Goal: Navigation & Orientation: Understand site structure

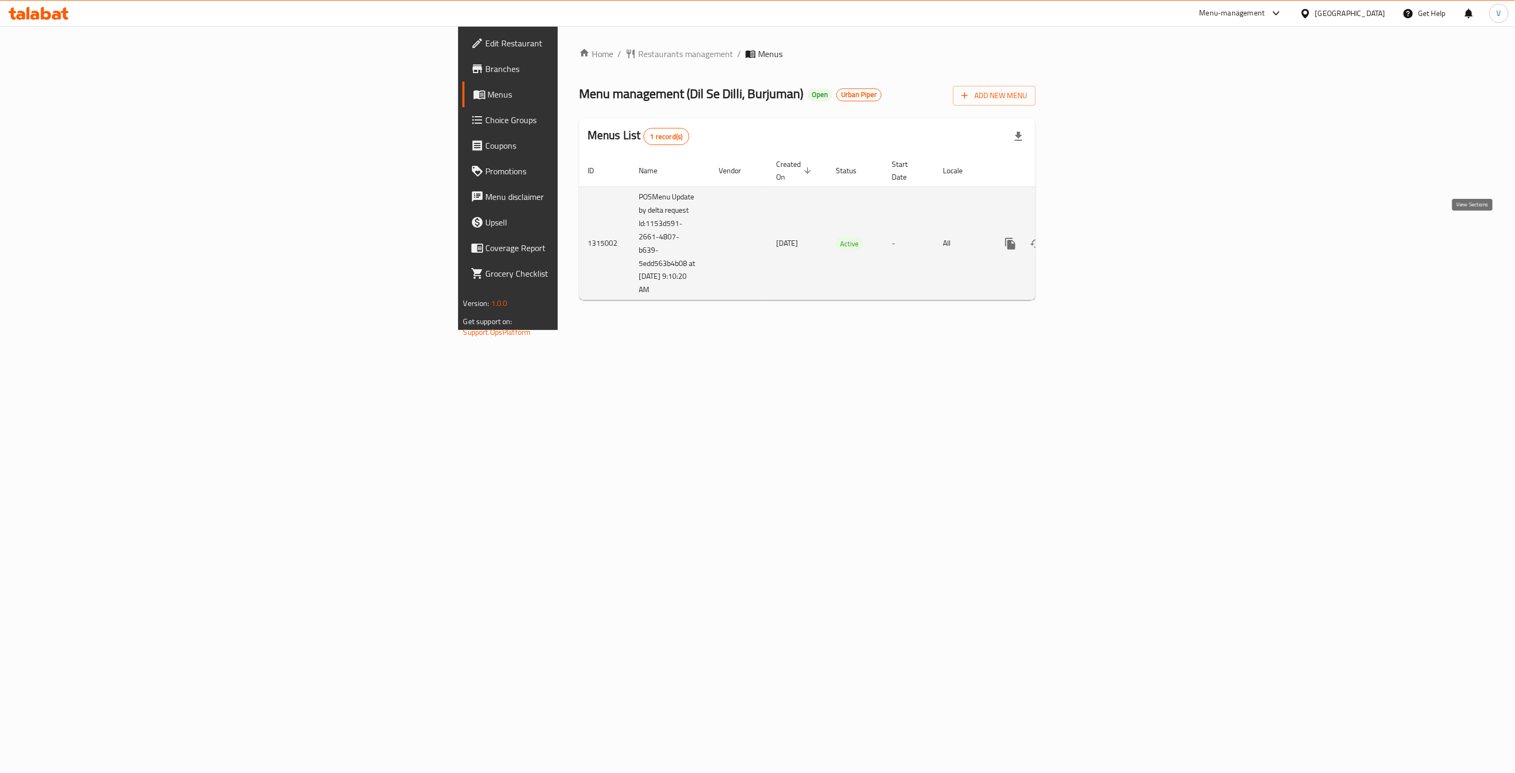
click at [1092, 239] on icon "enhanced table" at bounding box center [1088, 244] width 10 height 10
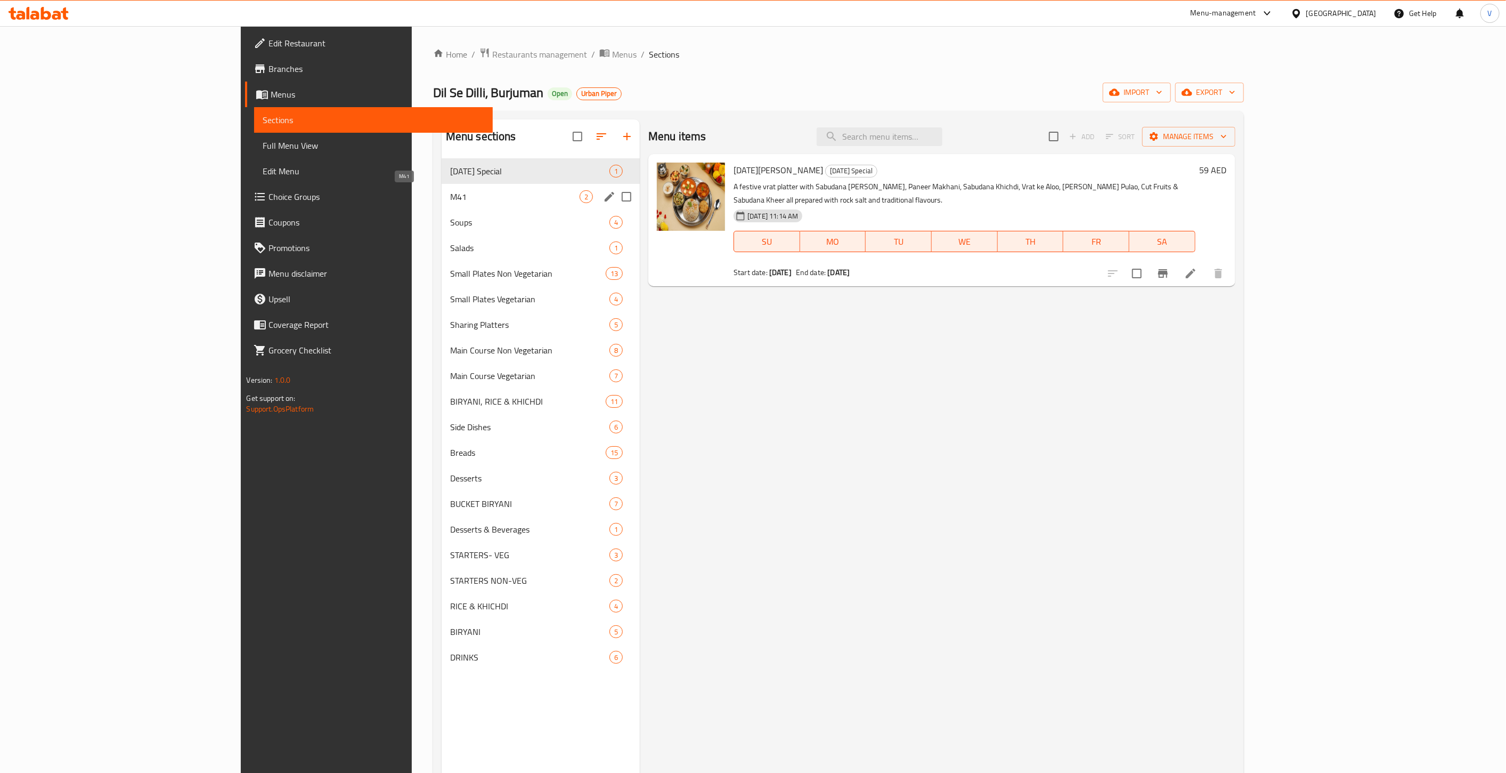
click at [450, 192] on span "M41" at bounding box center [514, 196] width 129 height 13
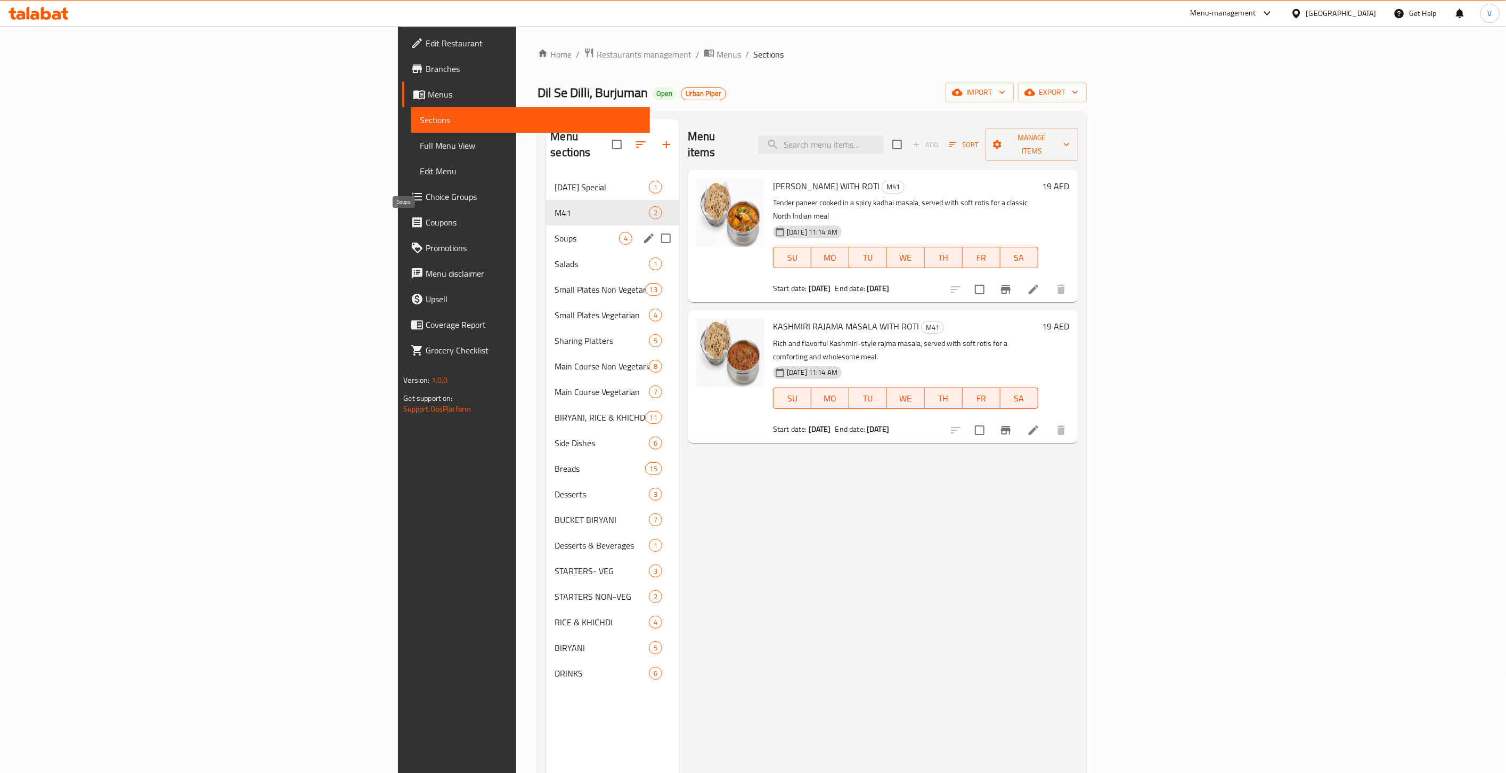
click at [555, 232] on span "Soups" at bounding box center [587, 238] width 64 height 13
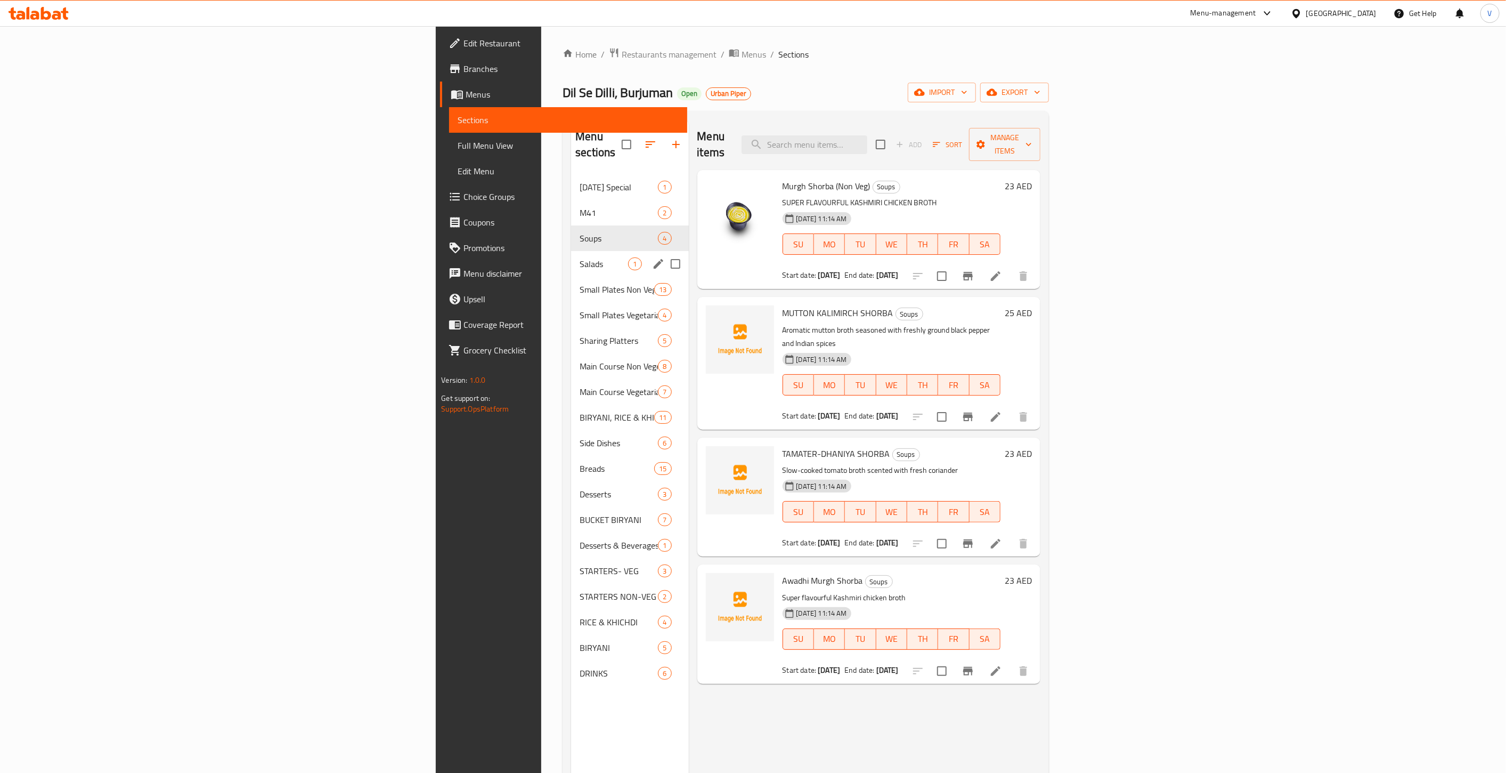
click at [571, 251] on div "Salads 1" at bounding box center [629, 264] width 117 height 26
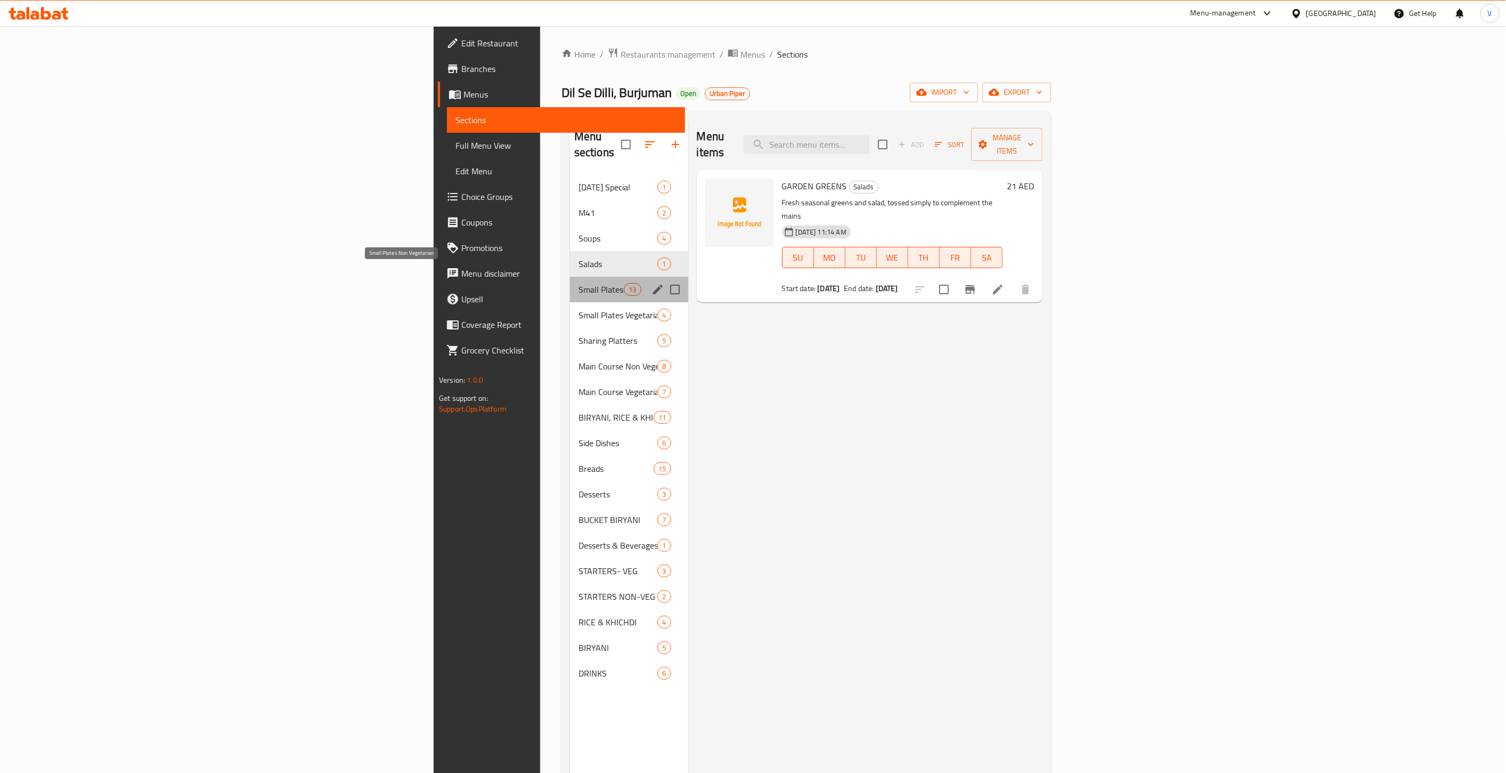
click at [579, 283] on span "Small Plates Non Vegetarian" at bounding box center [601, 289] width 45 height 13
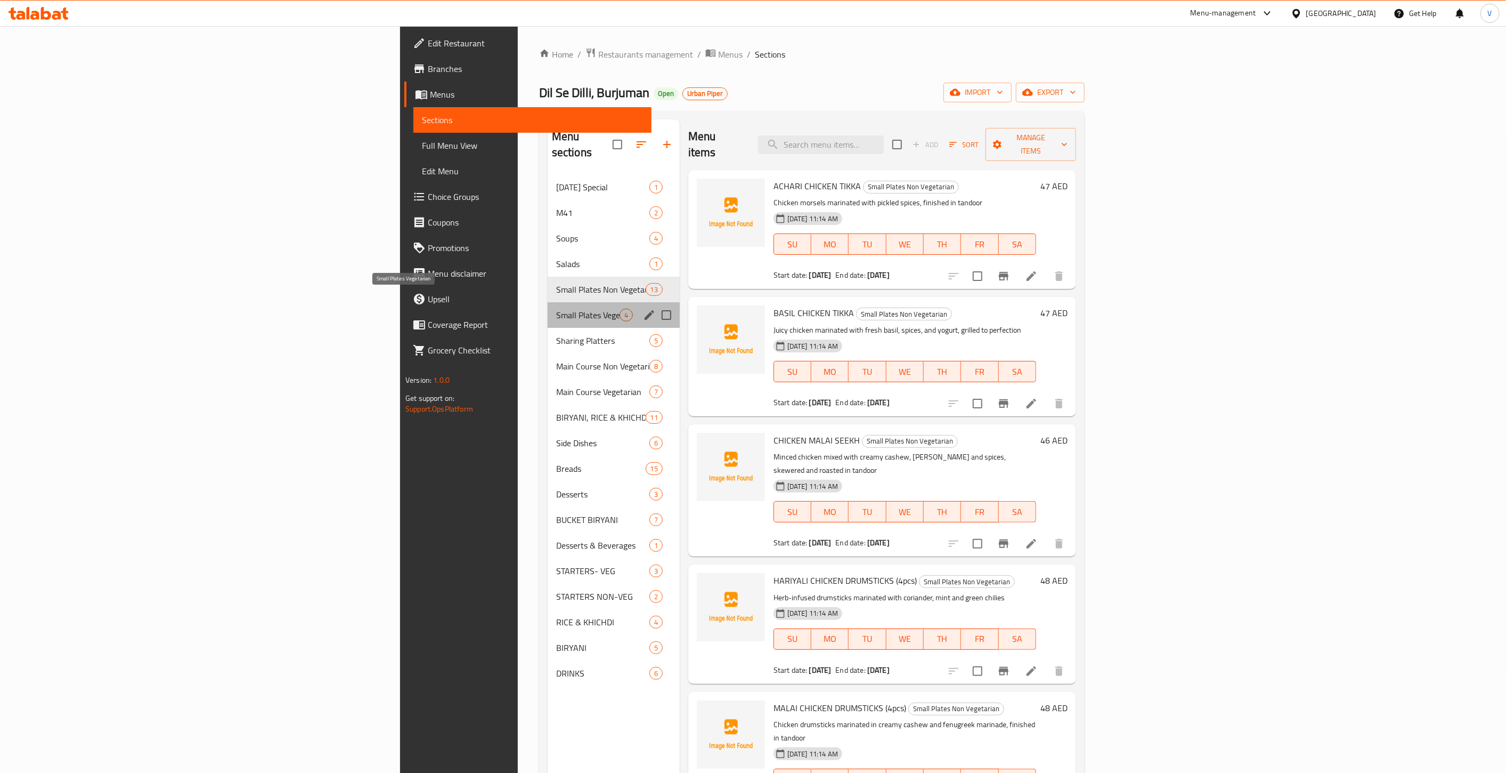
click at [556, 309] on span "Small Plates Vegetarian" at bounding box center [587, 315] width 63 height 13
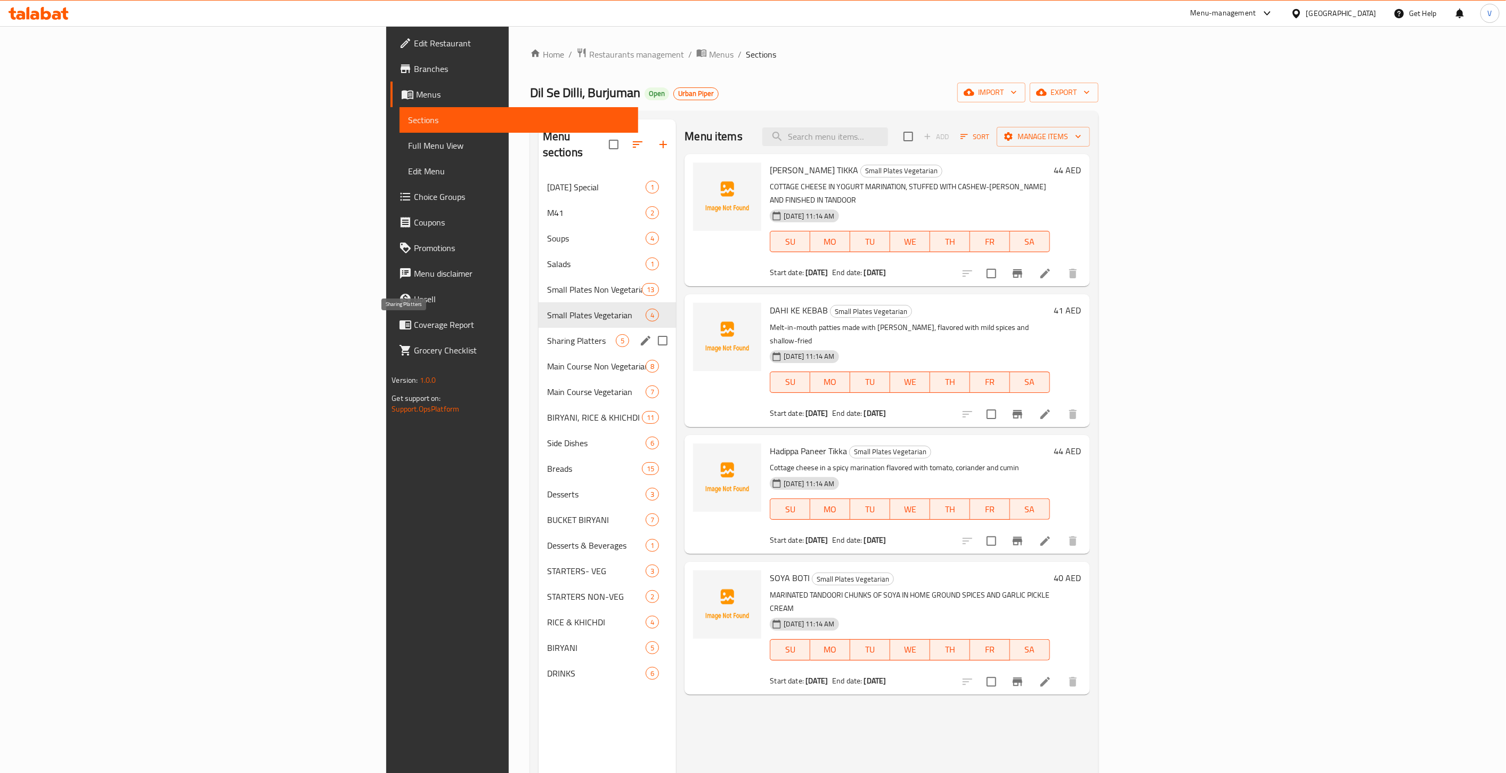
click at [547, 334] on span "Sharing Platters" at bounding box center [581, 340] width 69 height 13
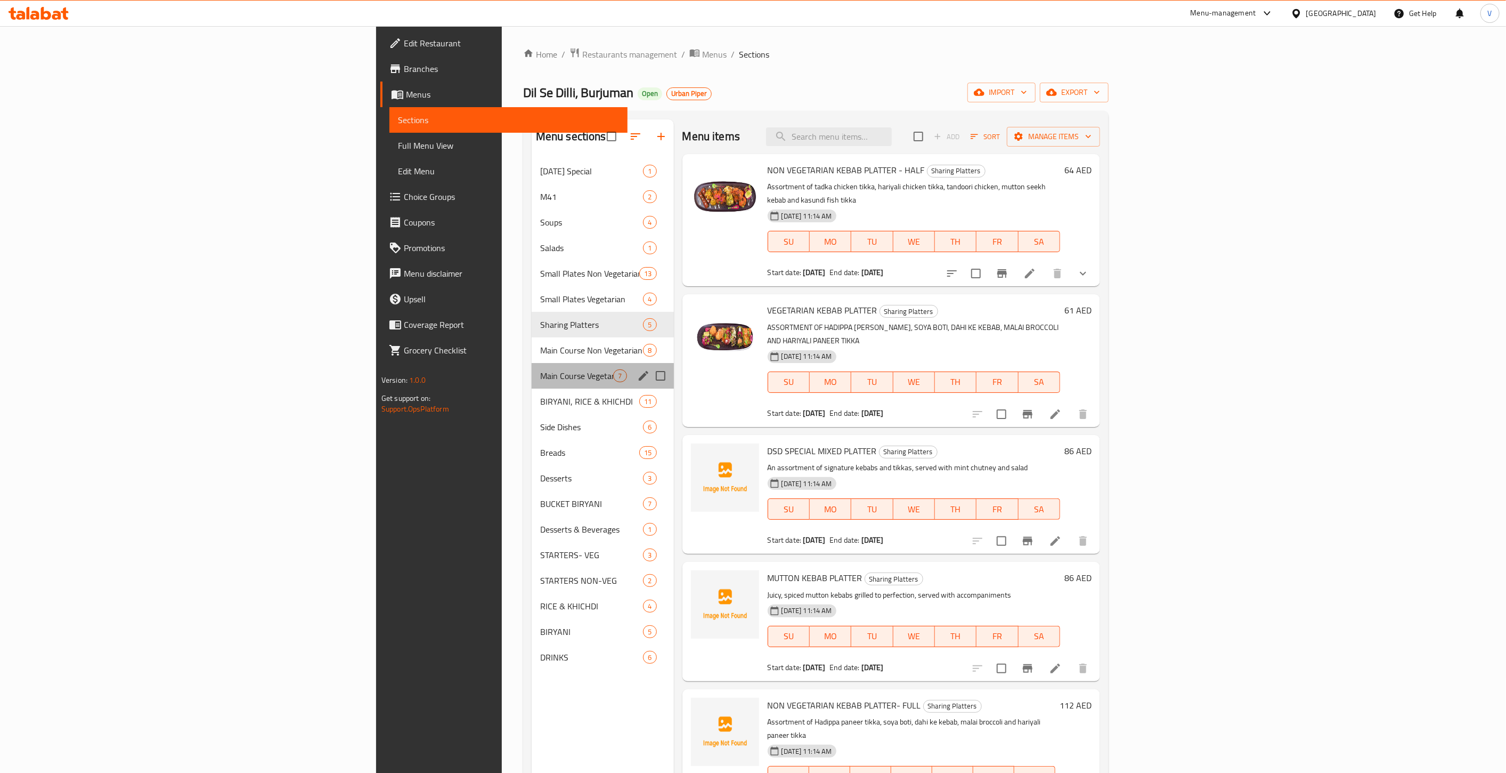
click at [532, 364] on div "Main Course Vegetarian 7" at bounding box center [603, 376] width 142 height 26
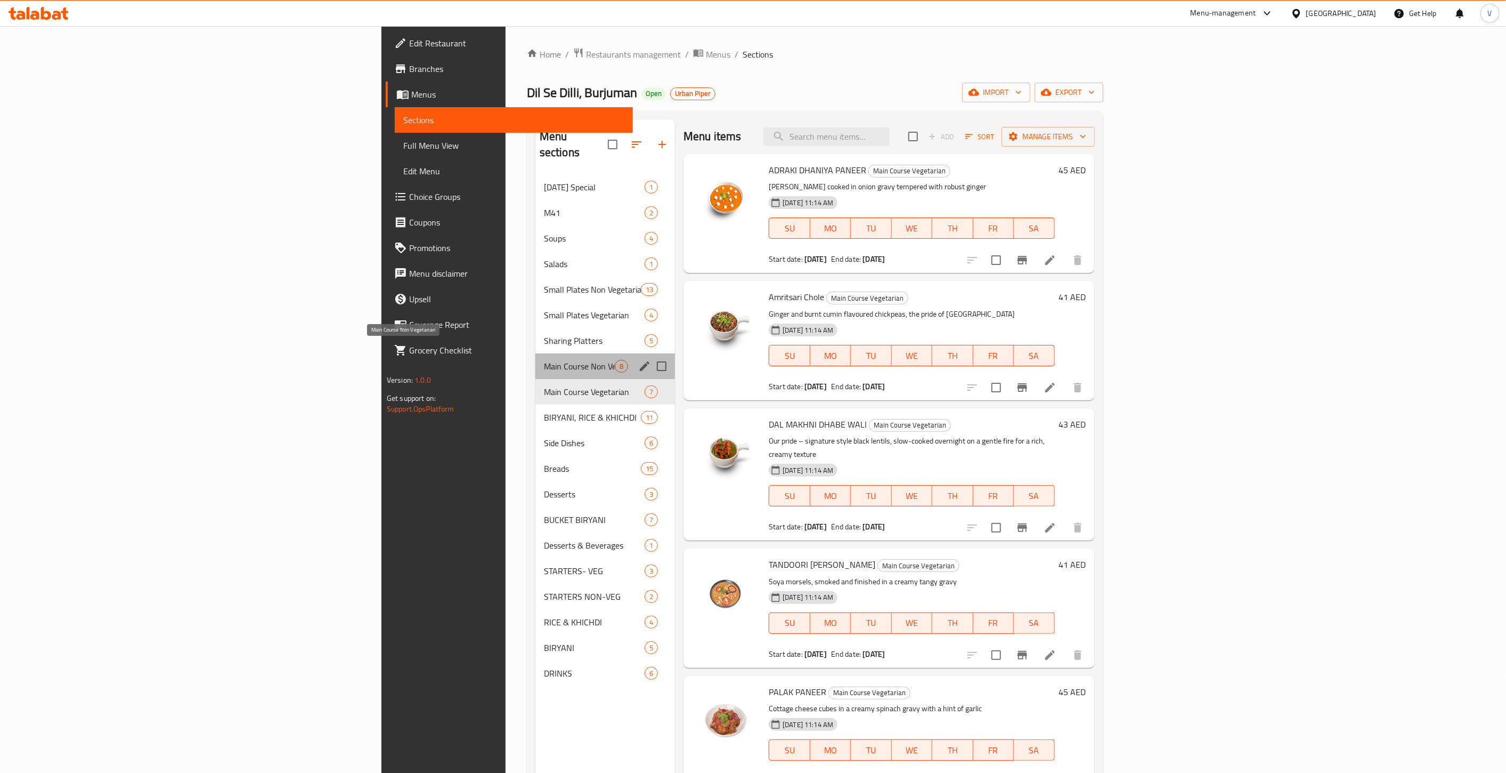
click at [544, 360] on span "Main Course Non Vegetarian" at bounding box center [579, 366] width 71 height 13
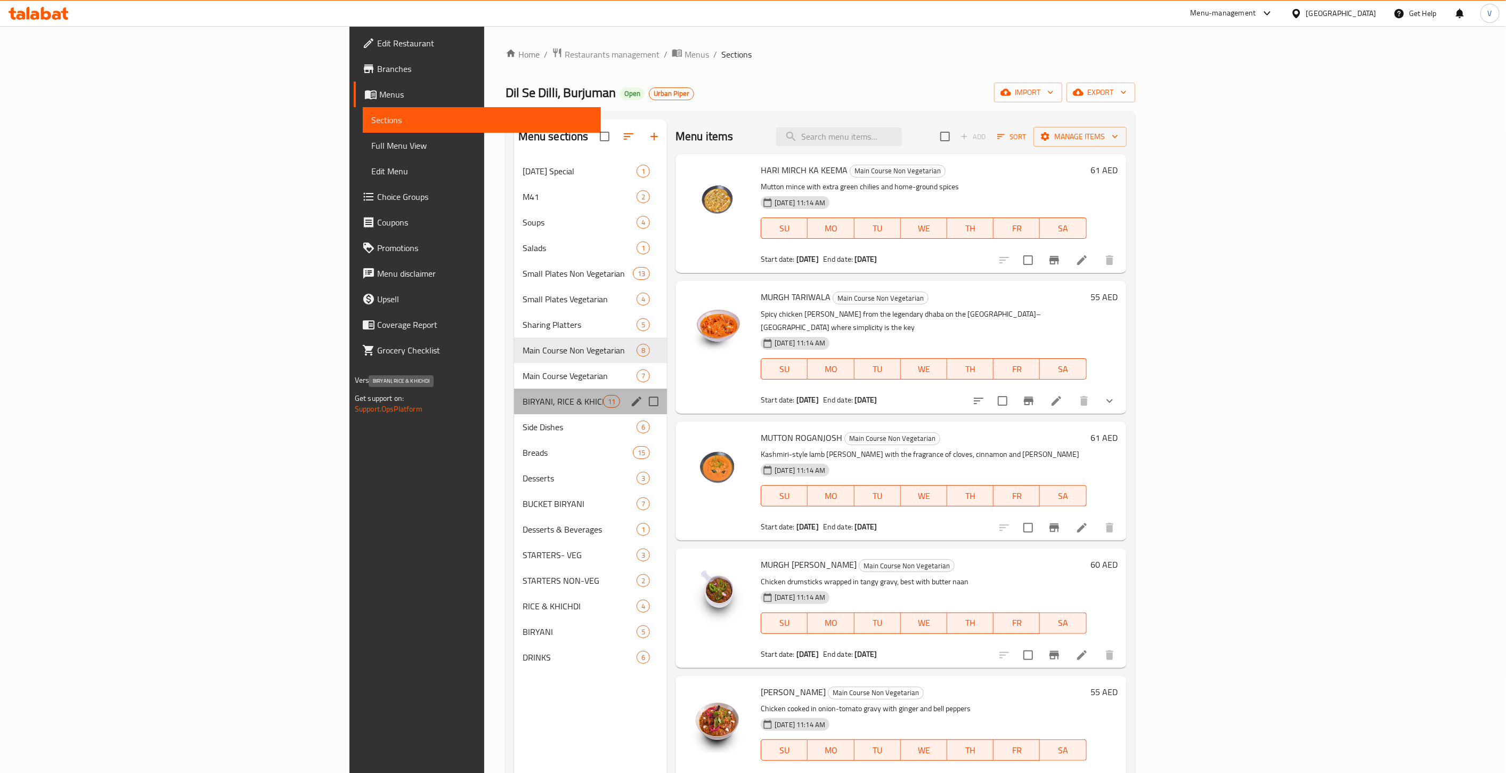
click at [523, 395] on span "BIRYANI, RICE & KHICHDI" at bounding box center [563, 401] width 80 height 13
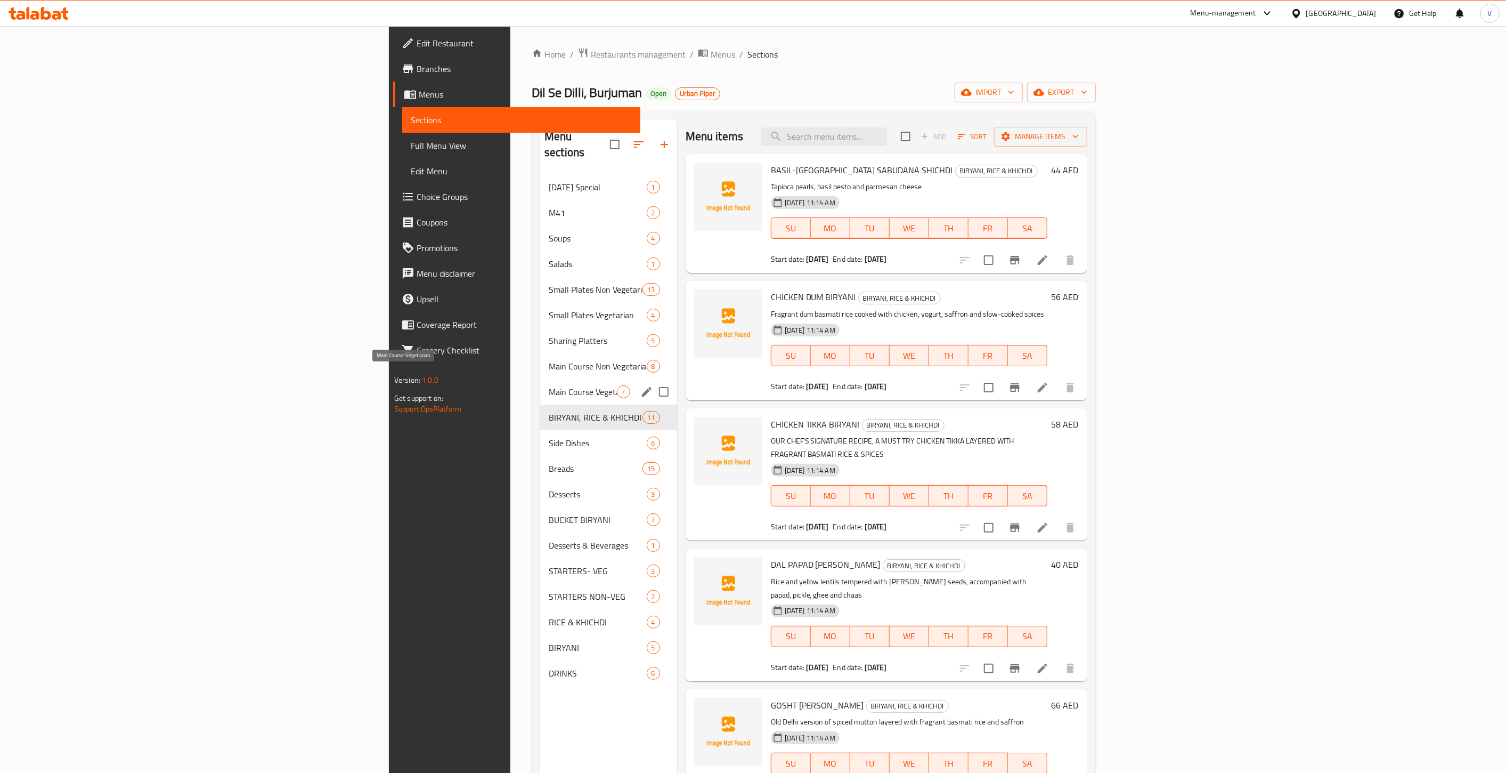
click at [549, 385] on span "Main Course Vegetarian" at bounding box center [583, 391] width 68 height 13
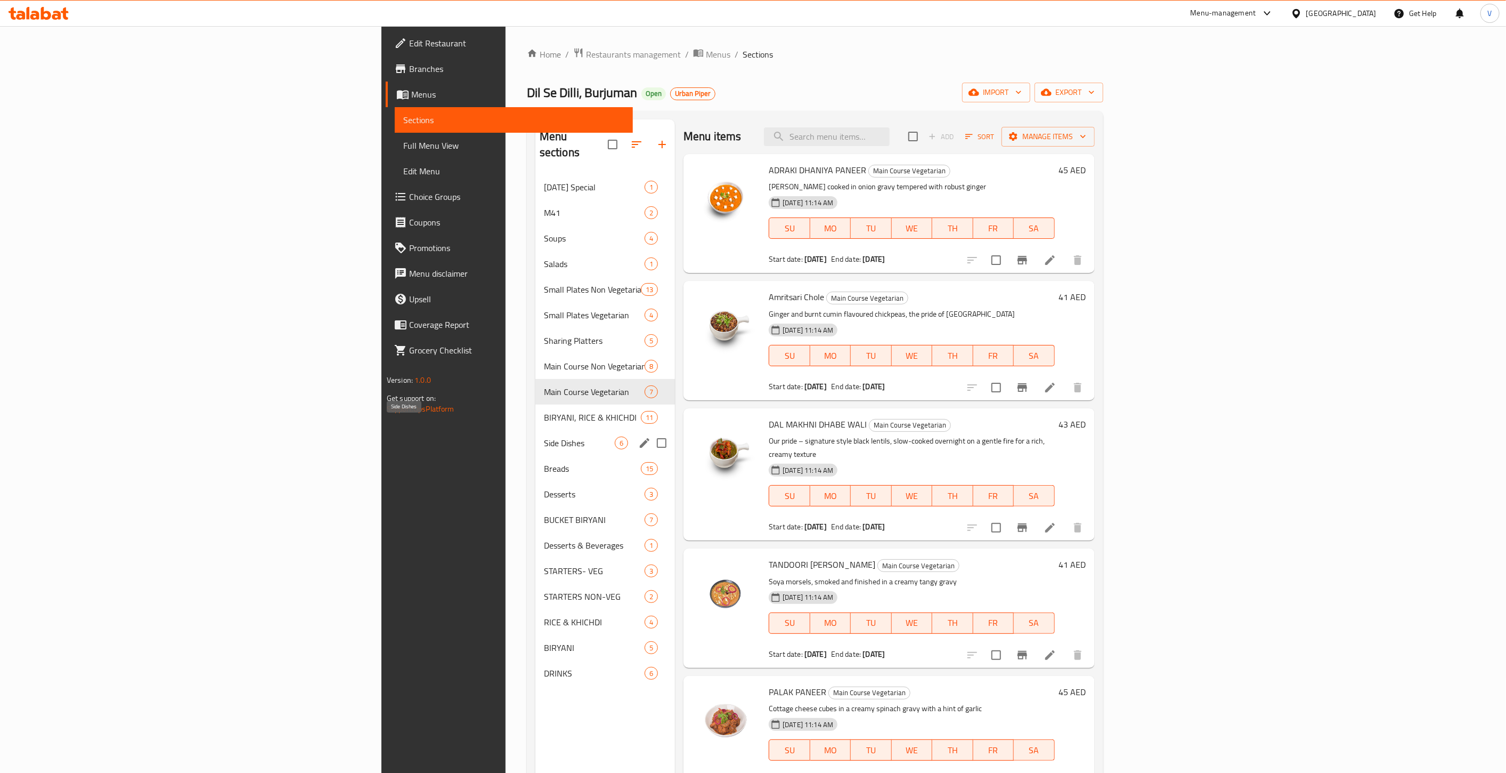
click at [544, 436] on span "Side Dishes" at bounding box center [579, 442] width 71 height 13
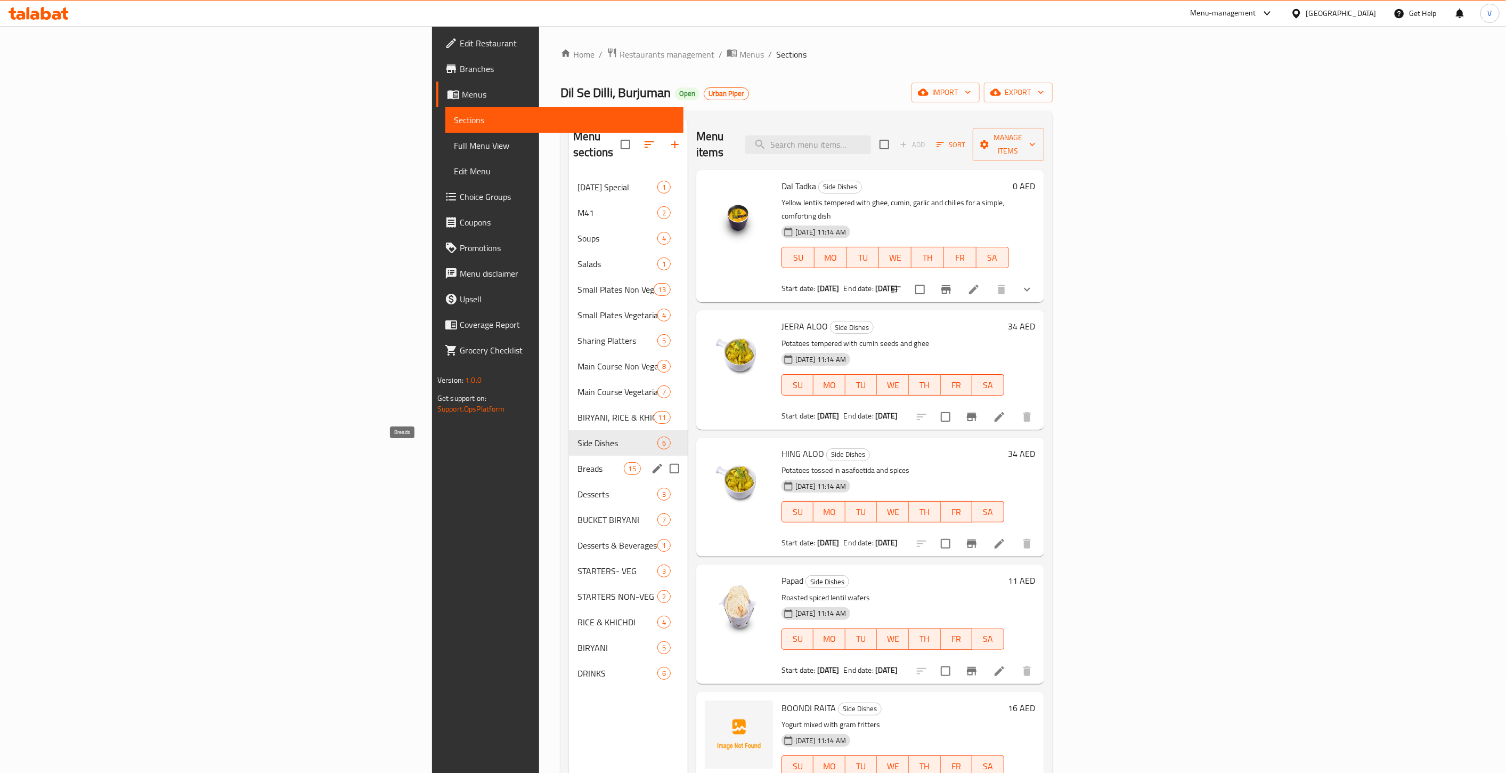
click at [578, 462] on span "Breads" at bounding box center [601, 468] width 46 height 13
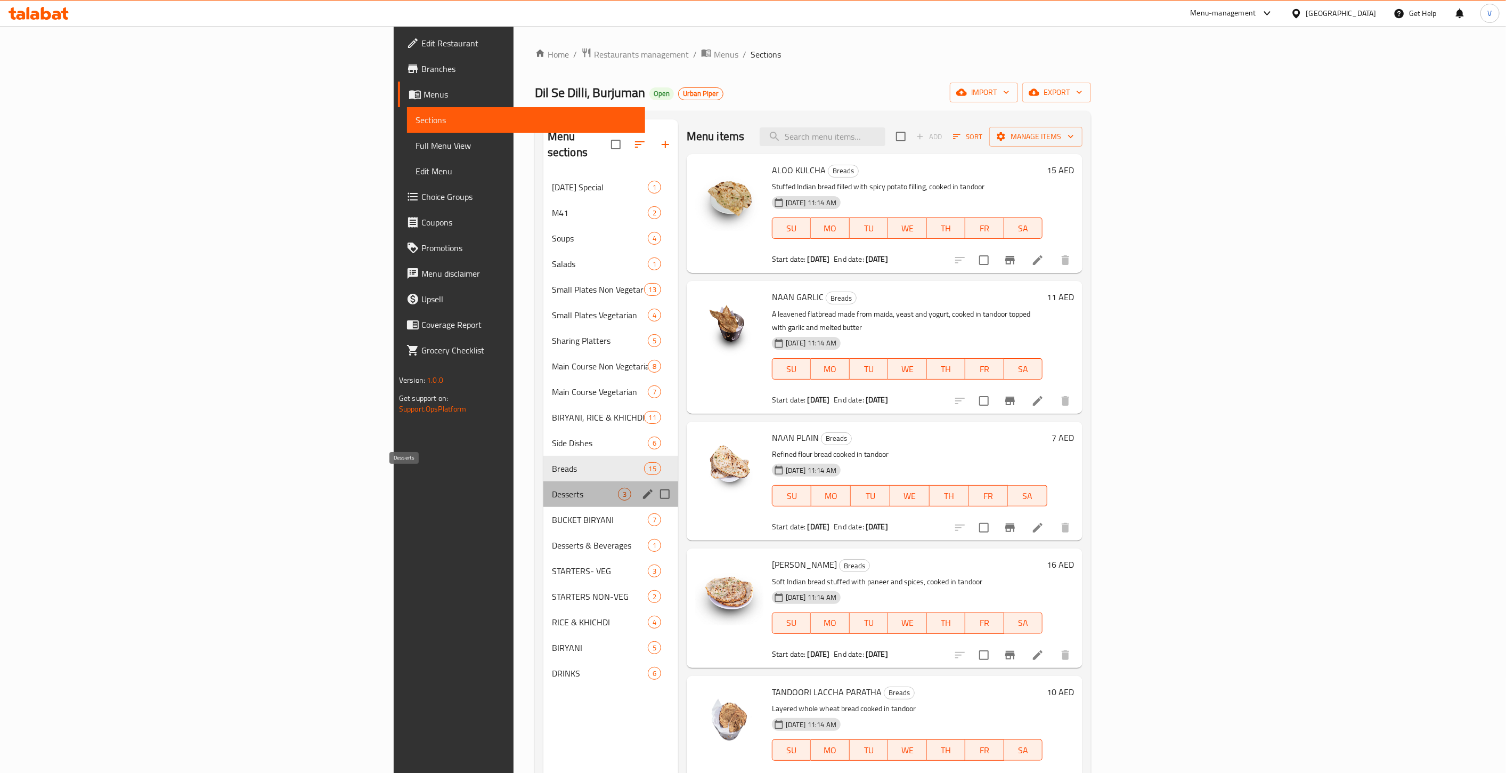
click at [552, 488] on span "Desserts" at bounding box center [585, 494] width 66 height 13
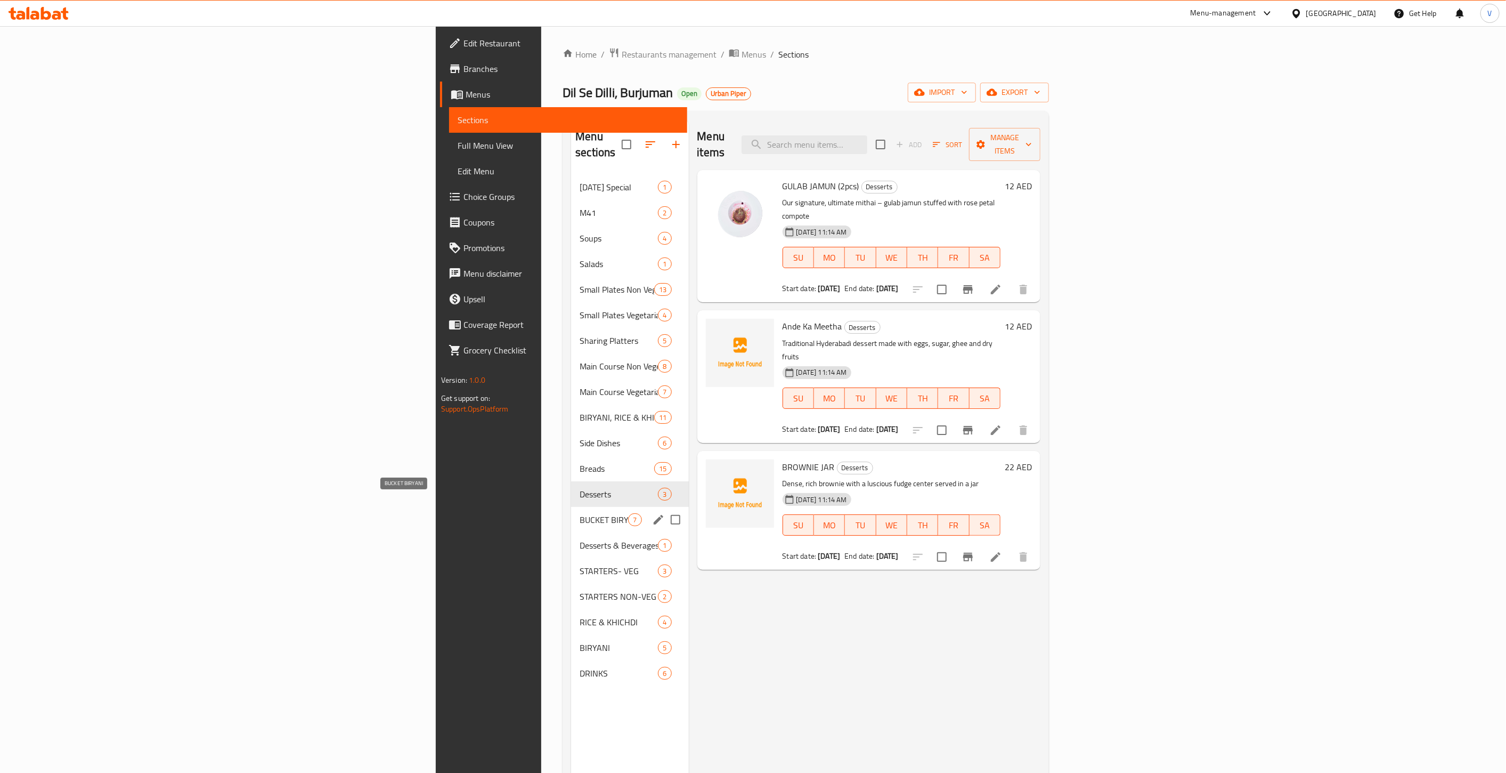
click at [580, 513] on span "BUCKET BIRYANI" at bounding box center [604, 519] width 48 height 13
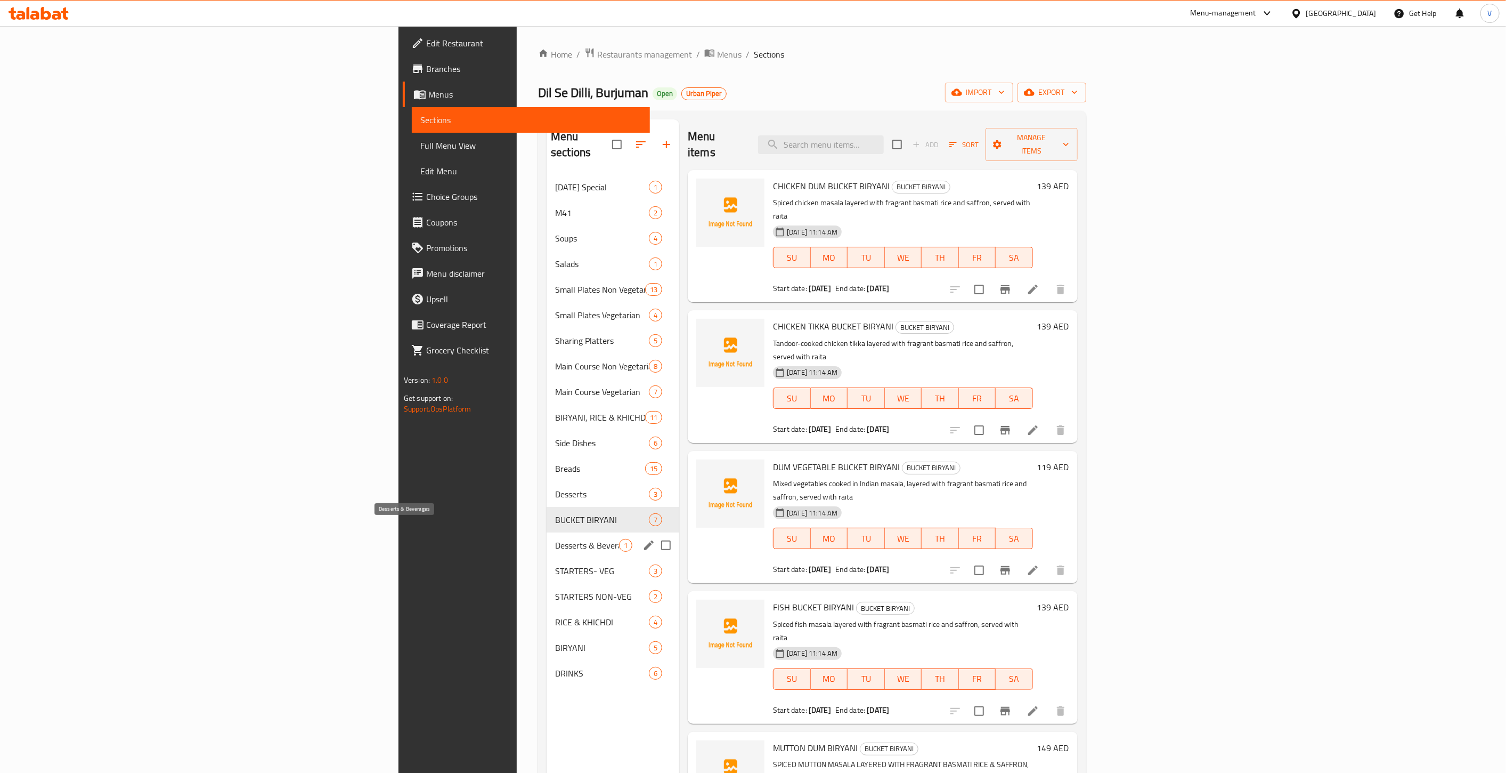
click at [555, 539] on span "Desserts & Beverages" at bounding box center [587, 545] width 64 height 13
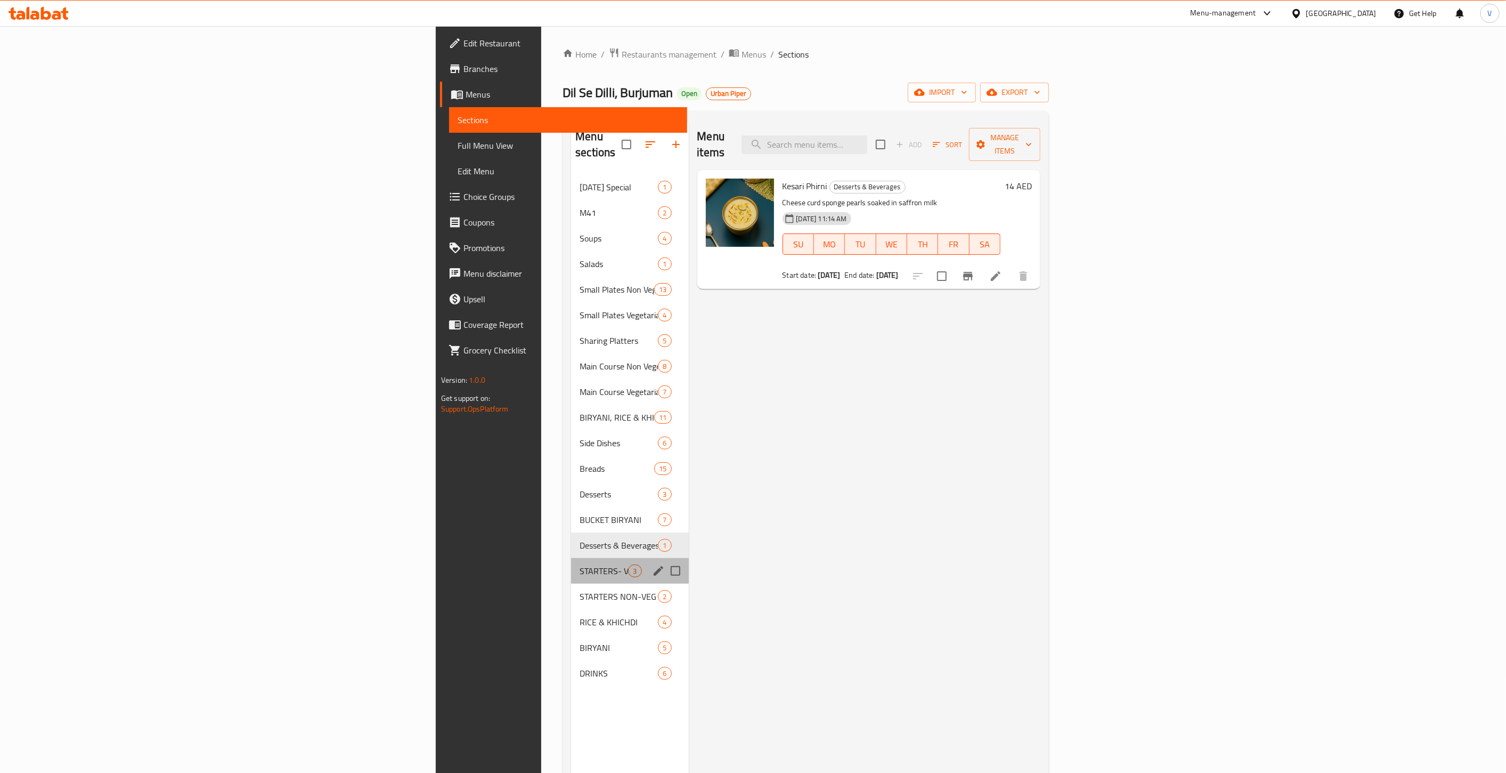
click at [571, 558] on div "STARTERS- VEG 3" at bounding box center [629, 571] width 117 height 26
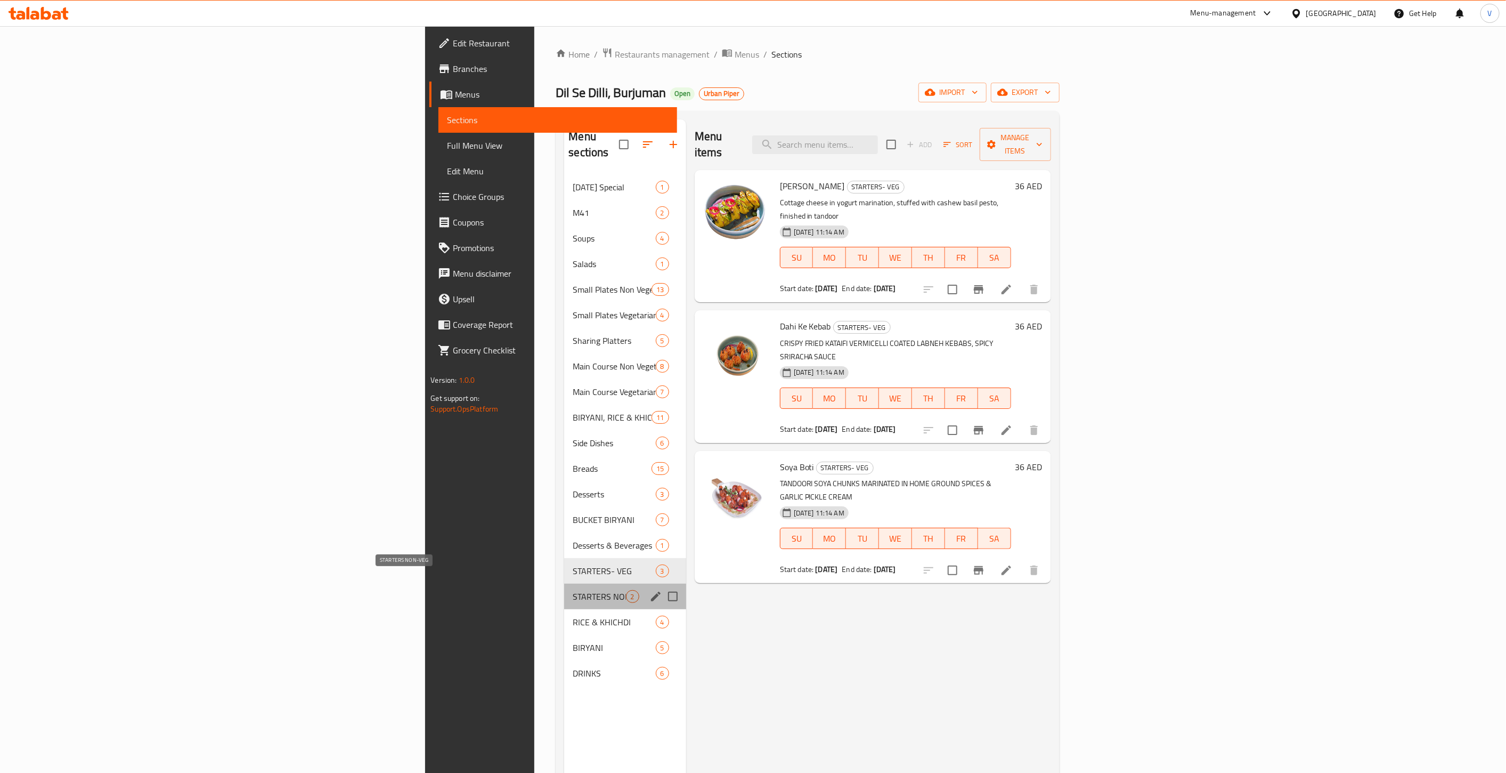
click at [573, 590] on span "STARTERS NON-VEG" at bounding box center [599, 596] width 53 height 13
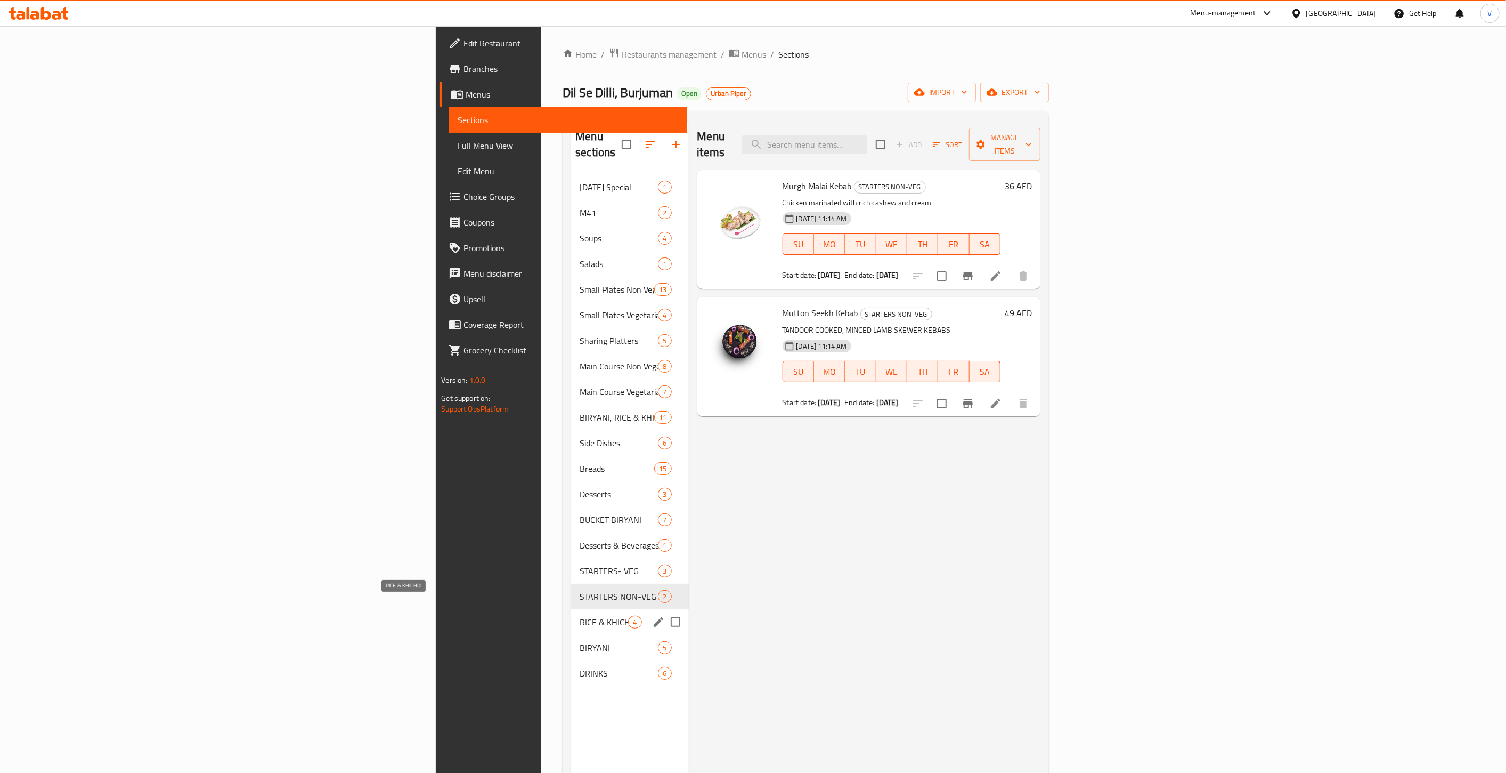
click at [580, 615] on span "RICE & KHICHDI" at bounding box center [604, 621] width 48 height 13
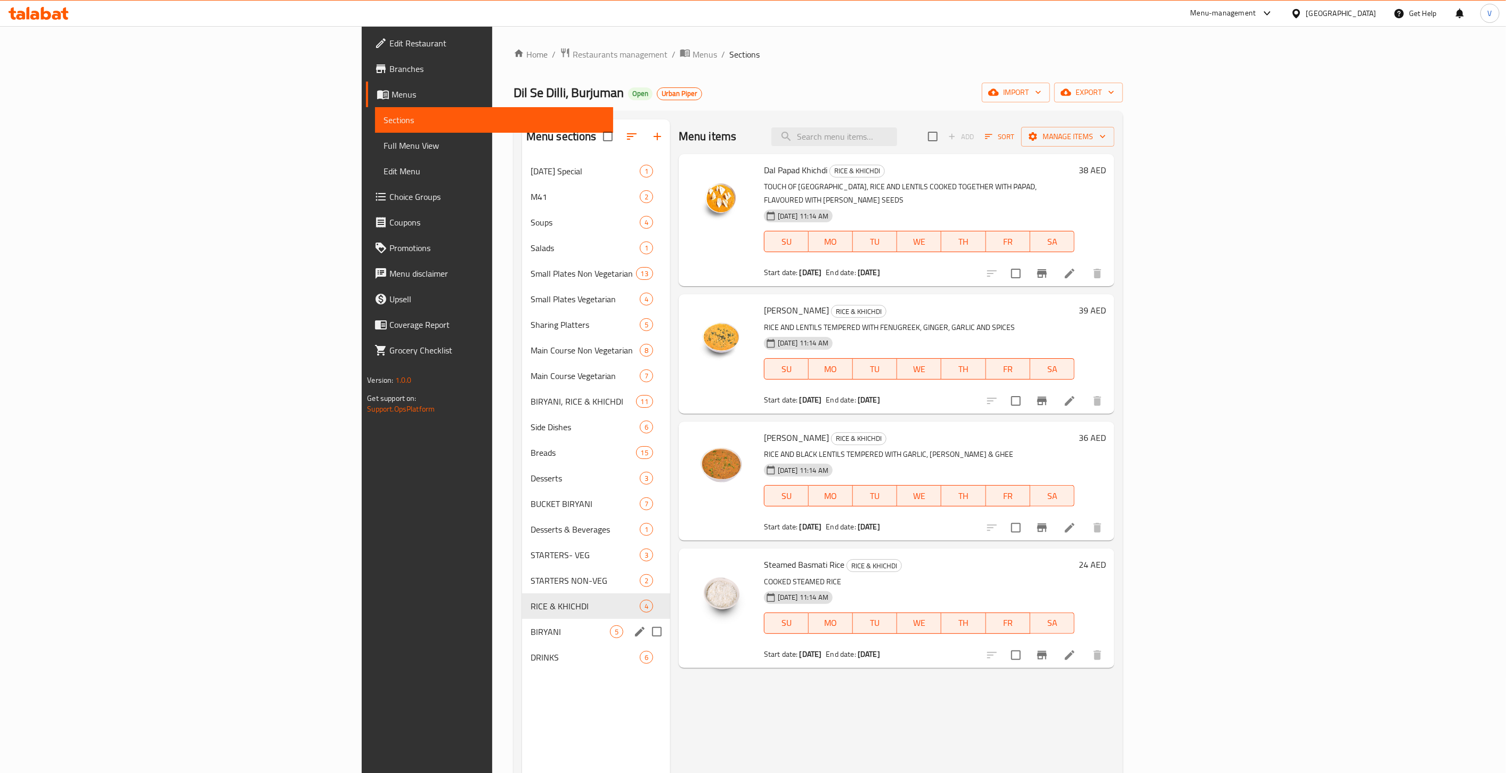
click at [531, 625] on span "BIRYANI" at bounding box center [570, 631] width 79 height 13
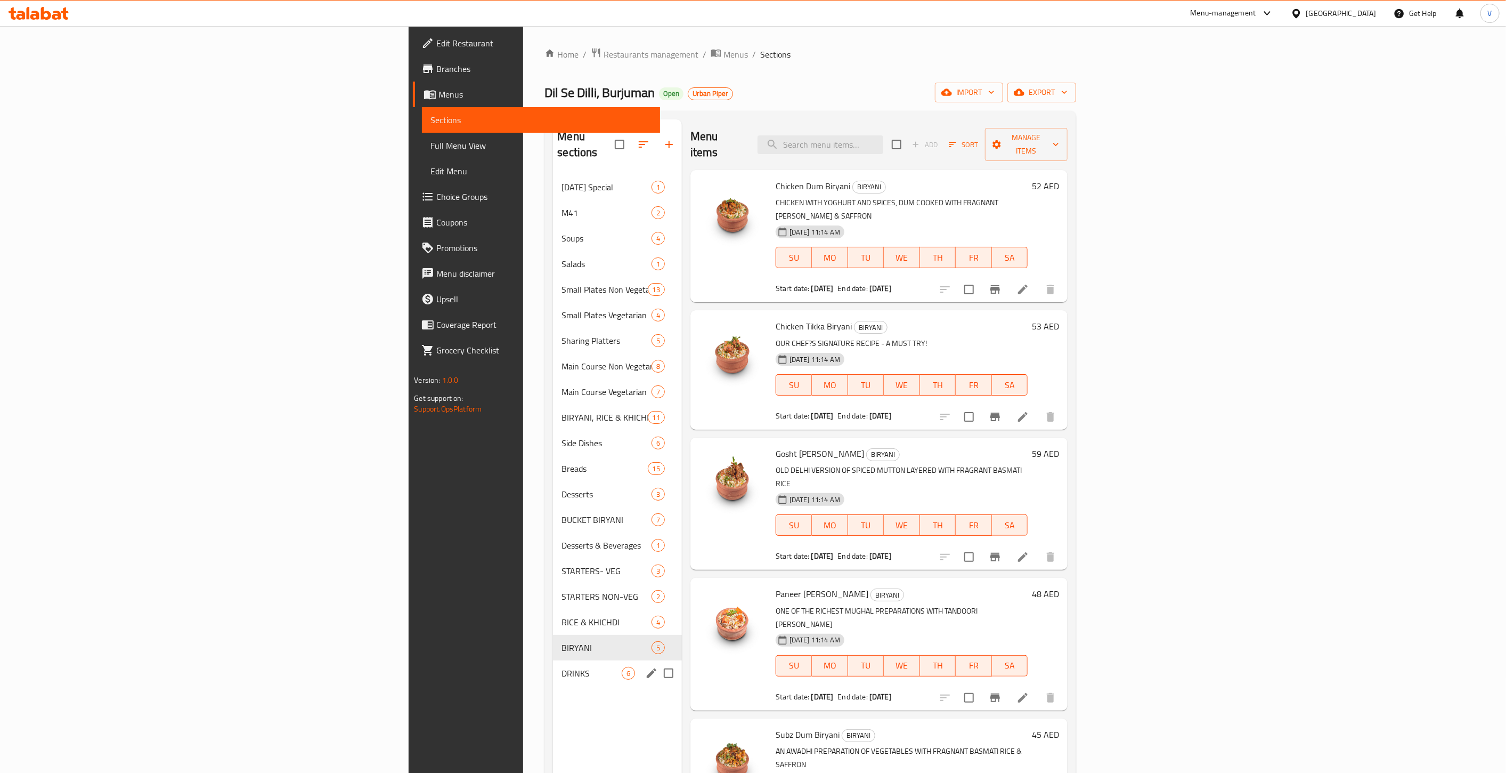
click at [553, 660] on div "DRINKS 6" at bounding box center [617, 673] width 128 height 26
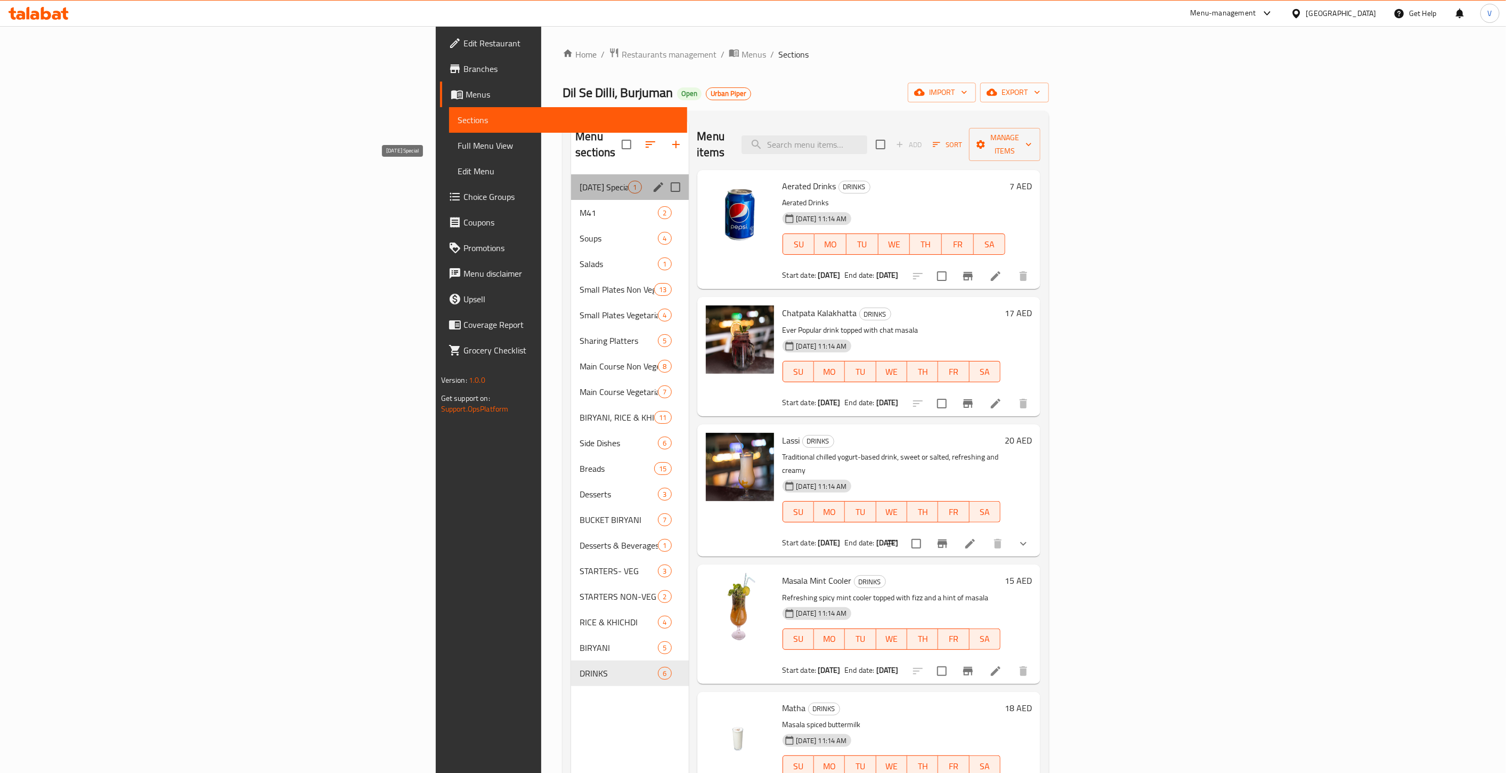
click at [580, 181] on span "[DATE] Special" at bounding box center [604, 187] width 48 height 13
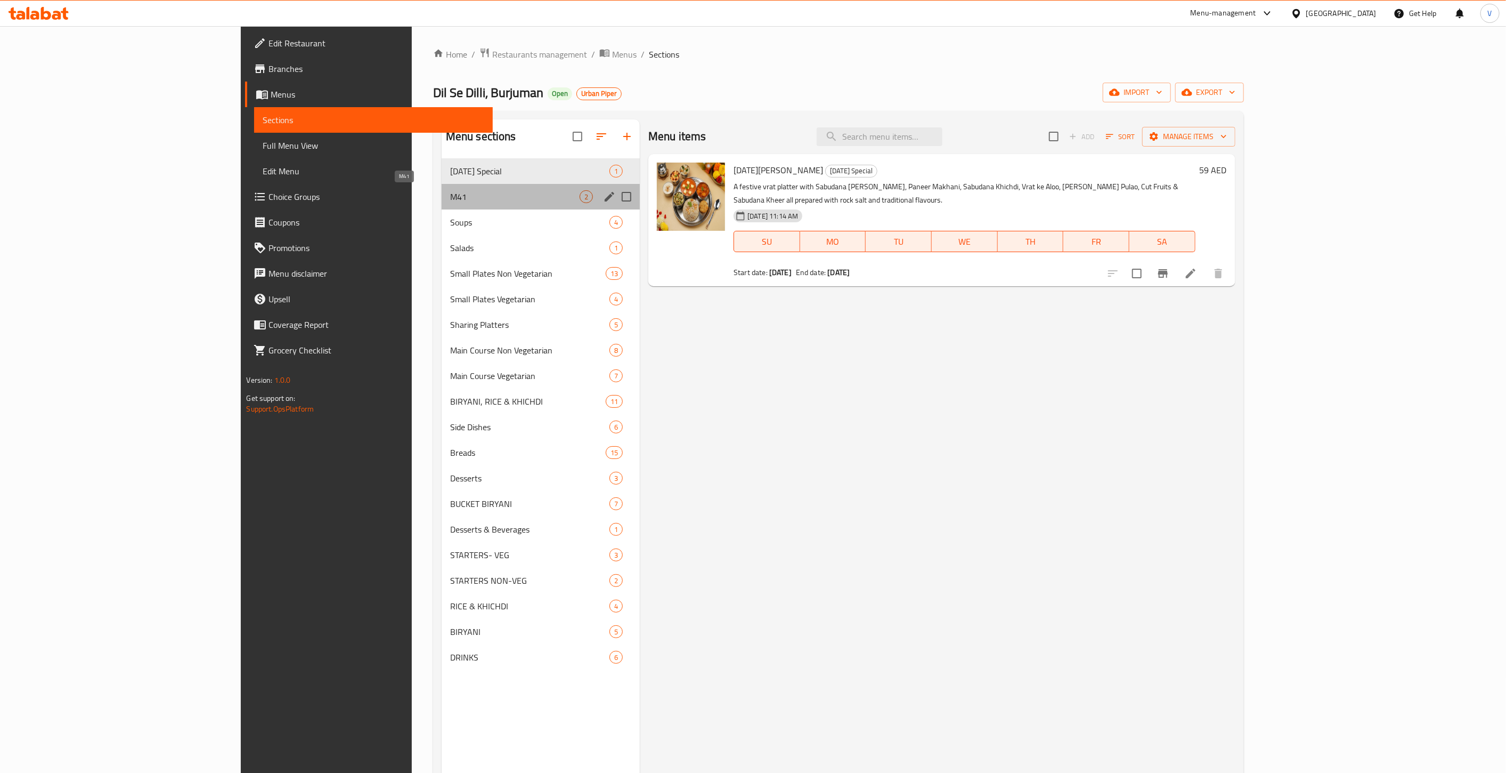
click at [450, 193] on span "M41" at bounding box center [514, 196] width 129 height 13
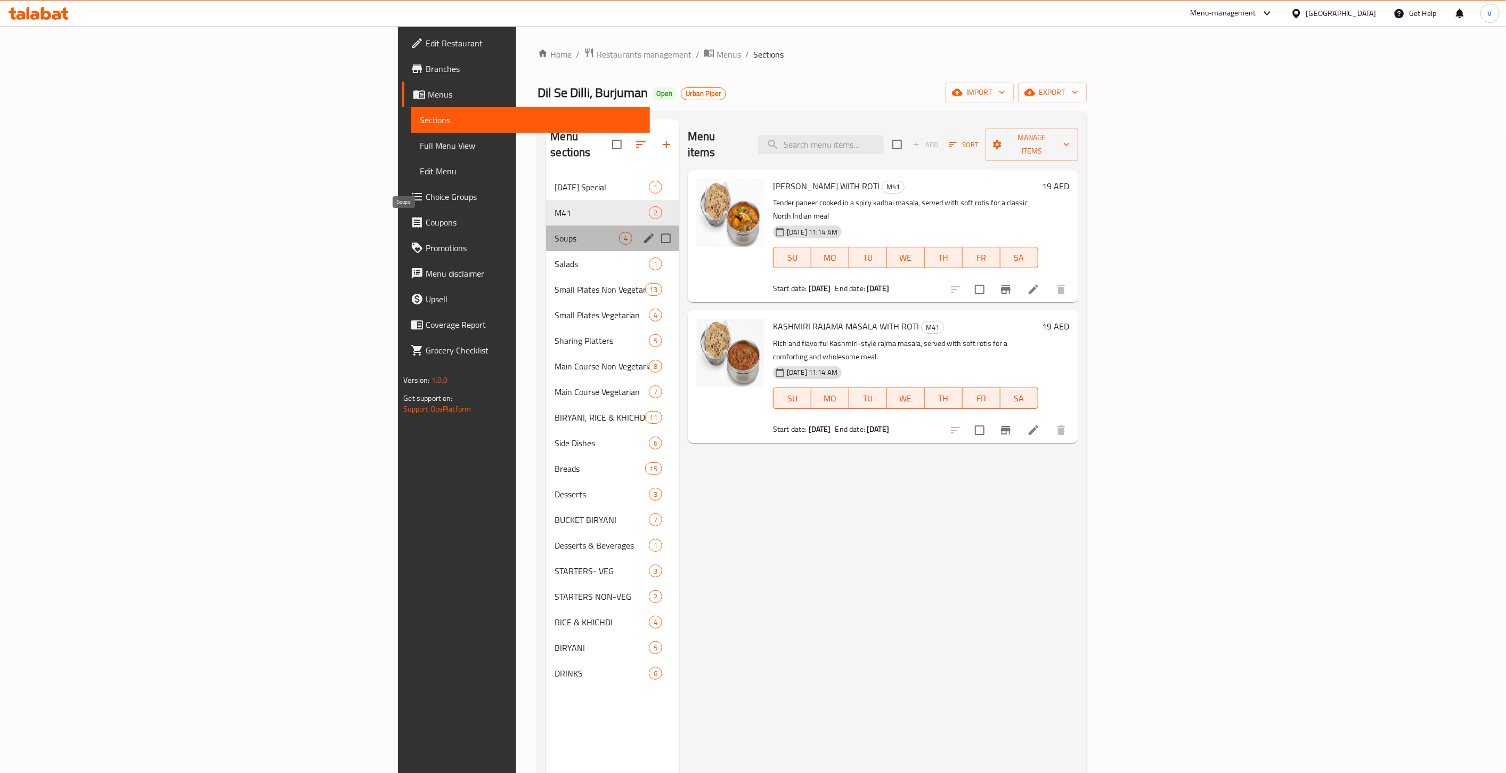
click at [555, 232] on span "Soups" at bounding box center [587, 238] width 64 height 13
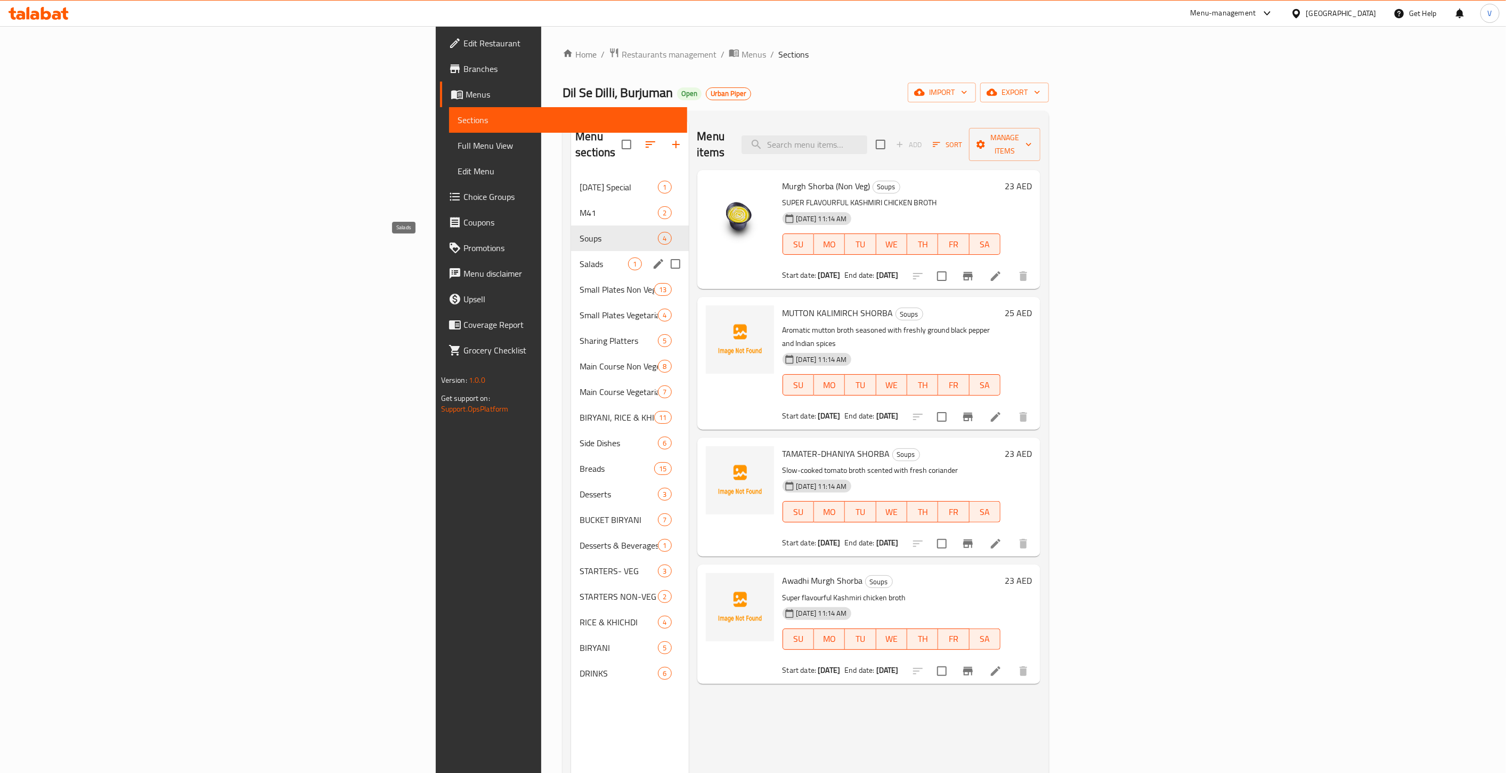
click at [580, 257] on span "Salads" at bounding box center [604, 263] width 48 height 13
